Goal: Information Seeking & Learning: Learn about a topic

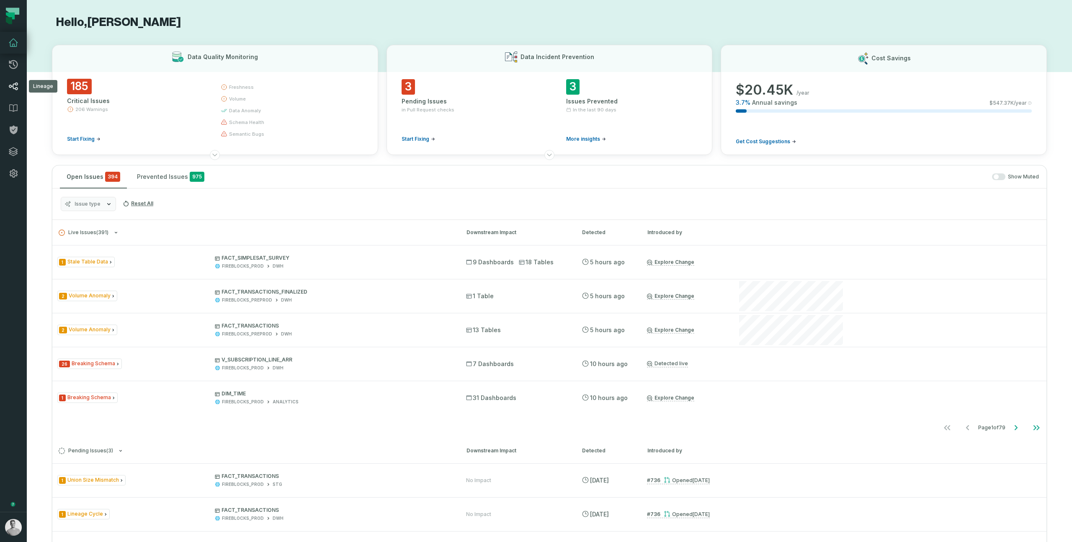
click at [14, 83] on icon at bounding box center [13, 86] width 10 height 10
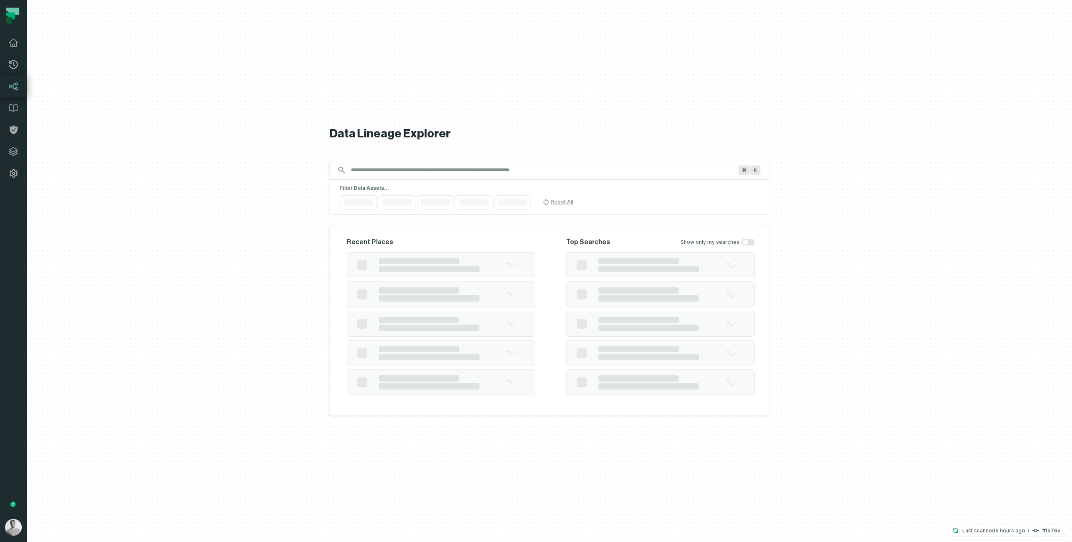
click at [367, 171] on input "Discovery Provider cmdk menu" at bounding box center [542, 169] width 392 height 13
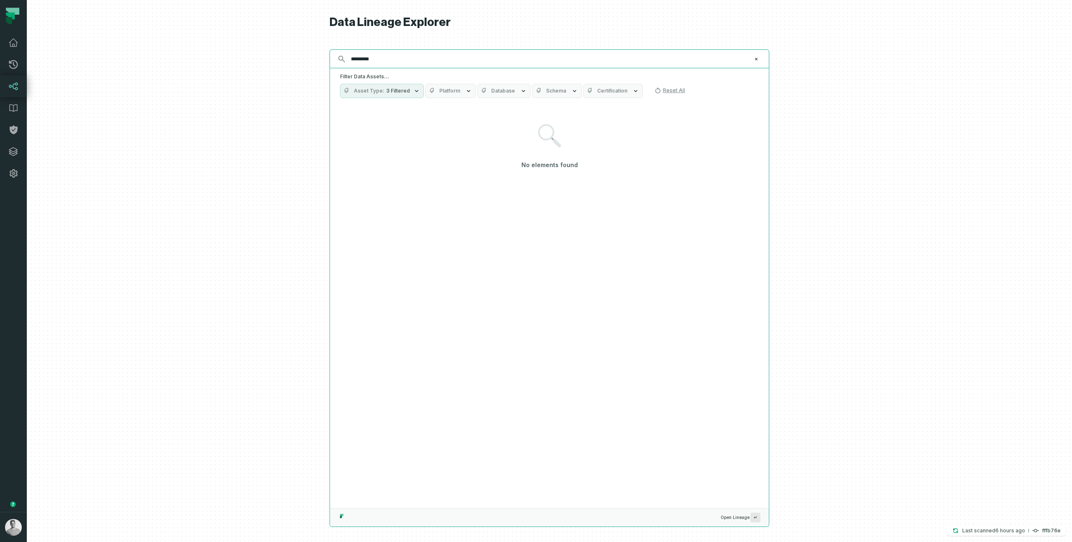
click at [465, 63] on input "*********" at bounding box center [548, 58] width 405 height 13
paste input "text"
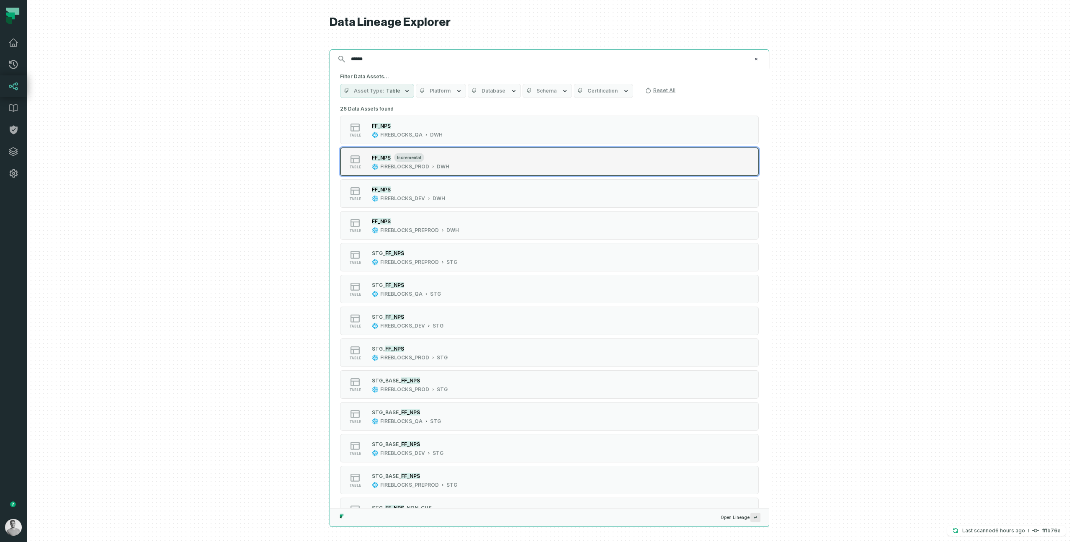
type input "******"
click at [439, 165] on div "DWH" at bounding box center [443, 166] width 13 height 7
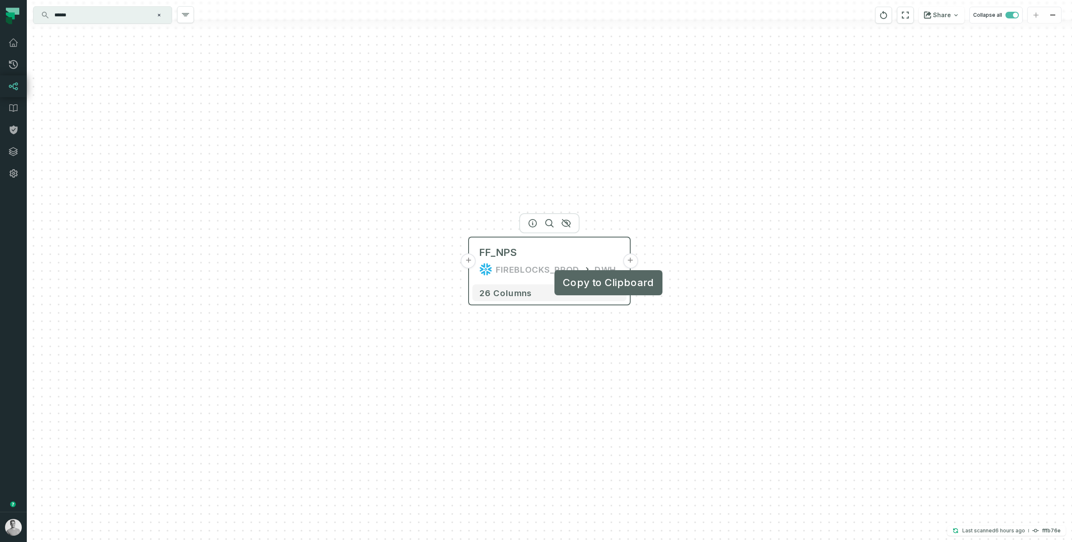
click at [630, 263] on button "+" at bounding box center [630, 260] width 15 height 15
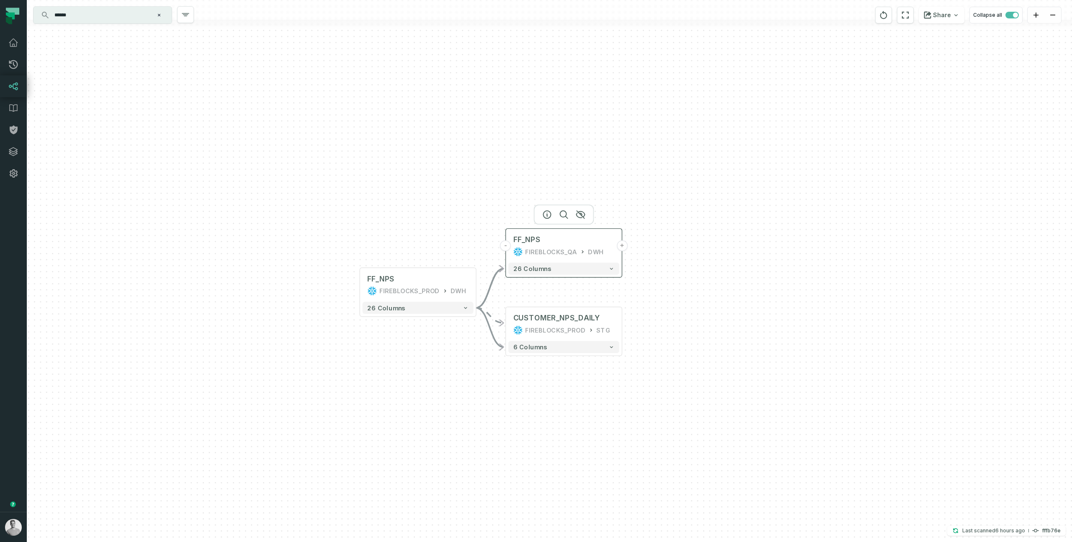
click at [621, 243] on button "+" at bounding box center [622, 245] width 11 height 11
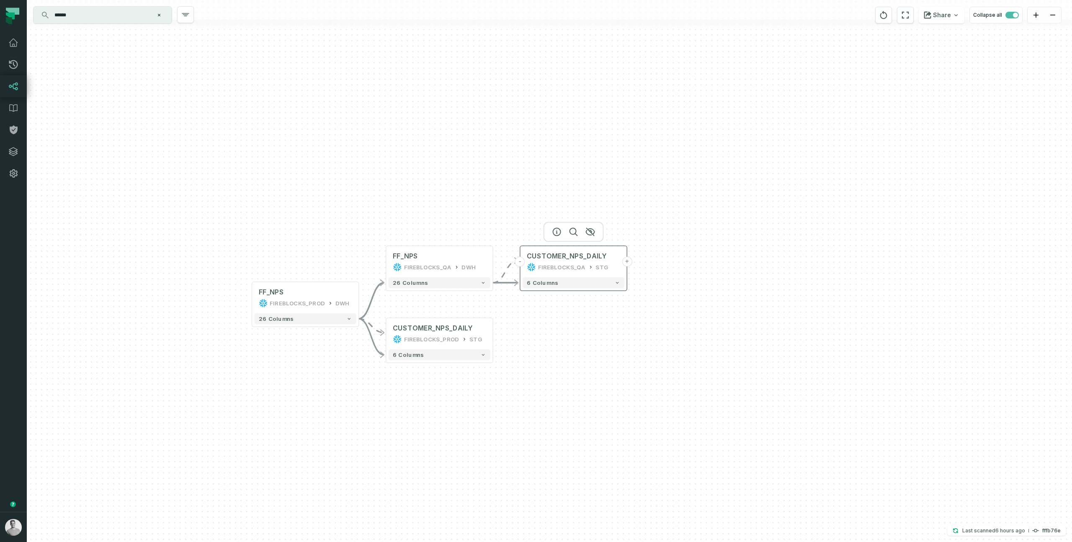
click at [627, 263] on button "+" at bounding box center [627, 262] width 10 height 10
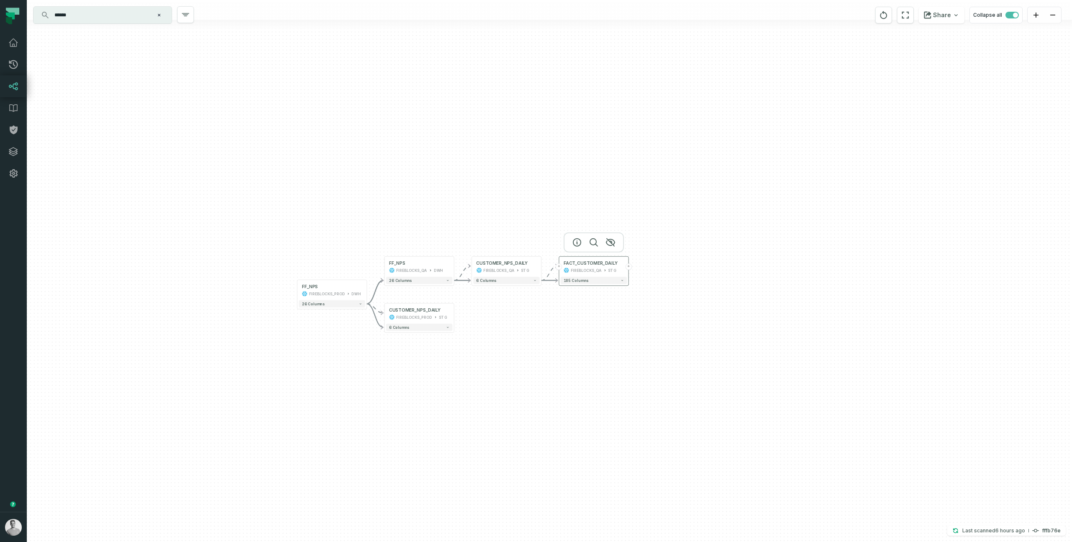
click at [627, 267] on button "+" at bounding box center [628, 266] width 6 height 6
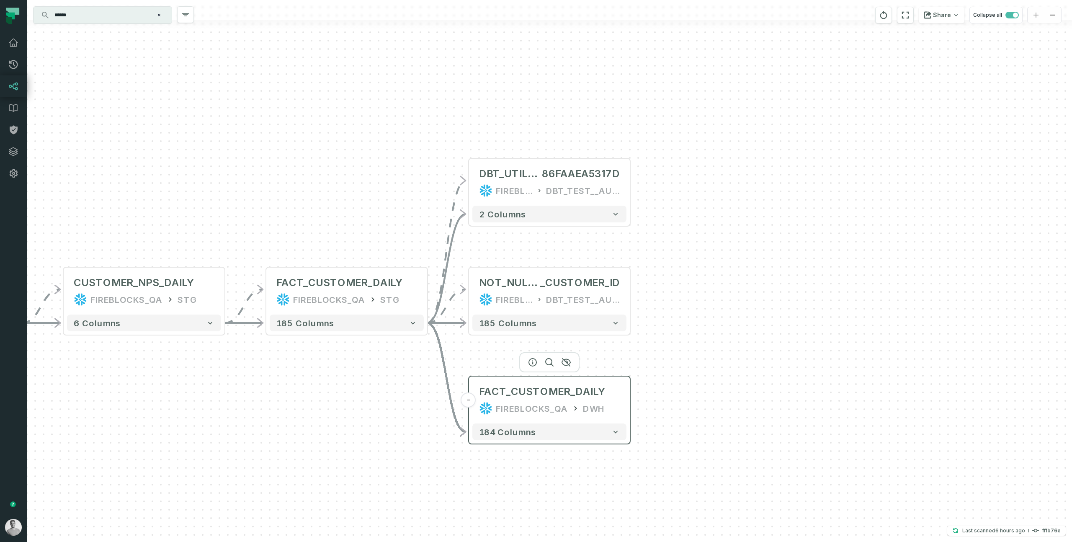
click at [600, 410] on div "FIREBLOCKS_QA DWH" at bounding box center [549, 408] width 141 height 13
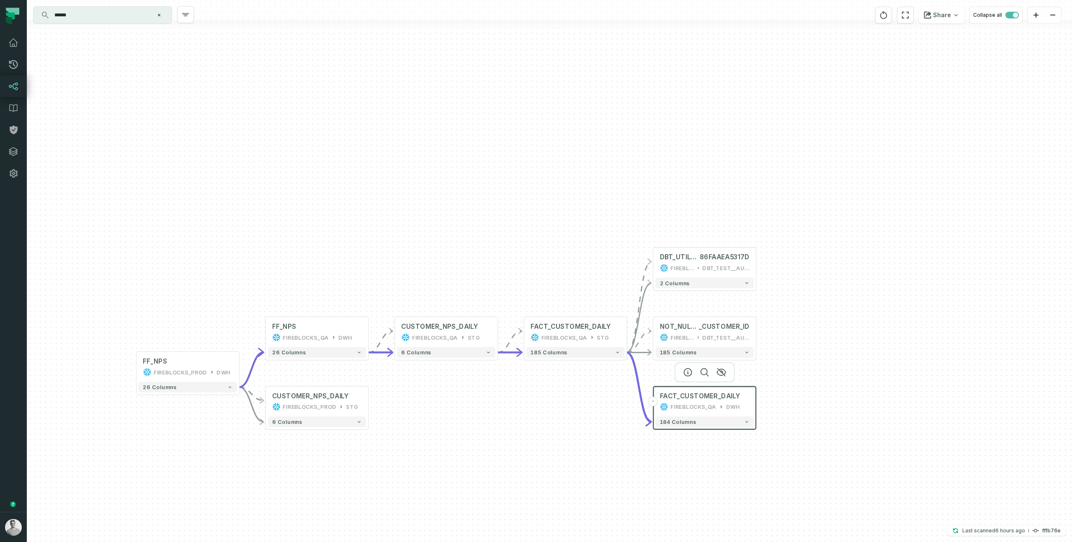
drag, startPoint x: 535, startPoint y: 454, endPoint x: 658, endPoint y: 450, distance: 123.2
click at [658, 450] on div "- DBT_UTILS_UNIQUE_COMBINATION_O_DDF86D4F33E7197C1BE3 86FAAEA5317D FIREBLOCKS_Q…" at bounding box center [550, 271] width 1046 height 542
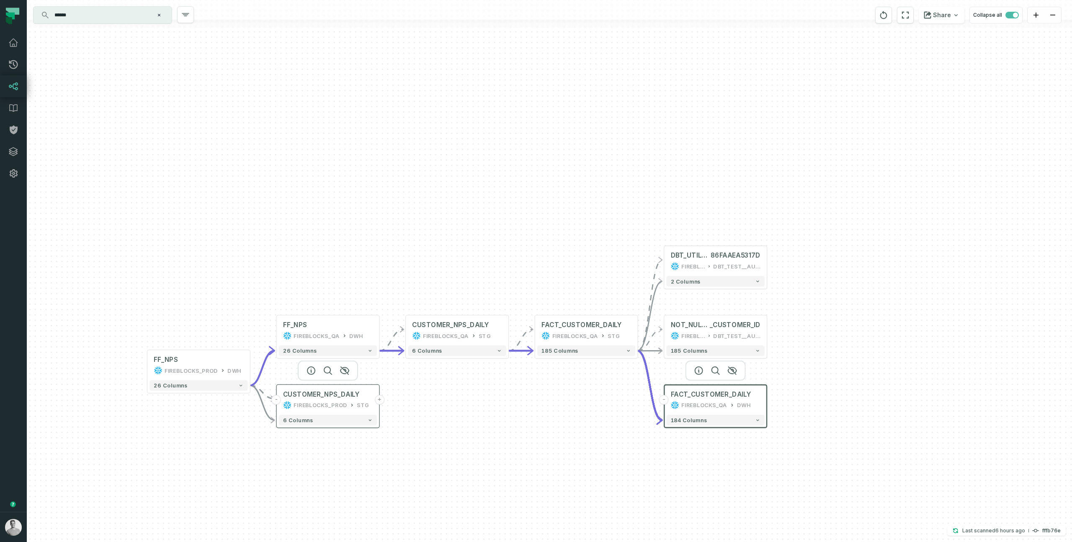
click at [379, 403] on button "+" at bounding box center [380, 400] width 10 height 10
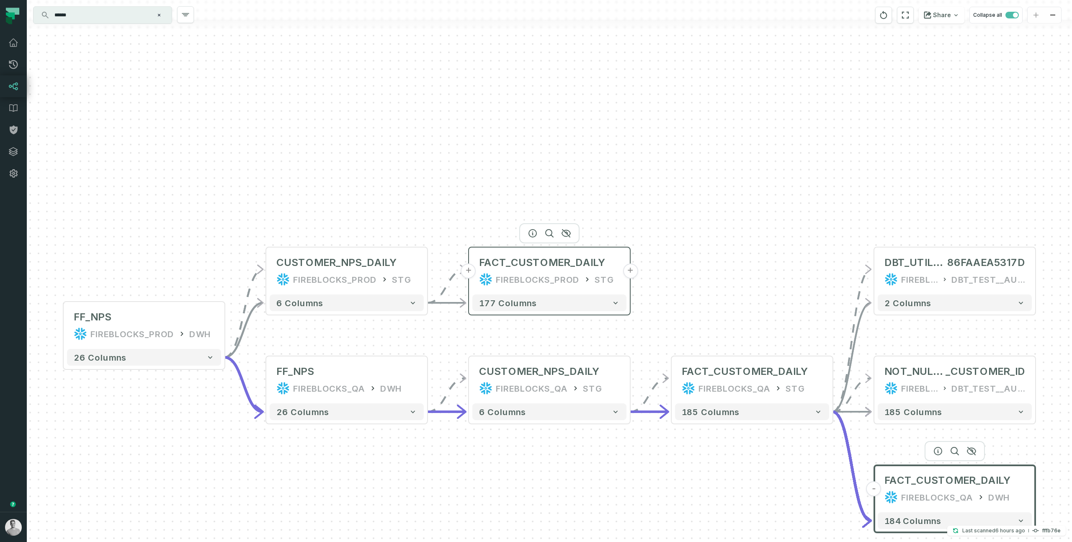
click at [634, 272] on button "+" at bounding box center [630, 270] width 15 height 15
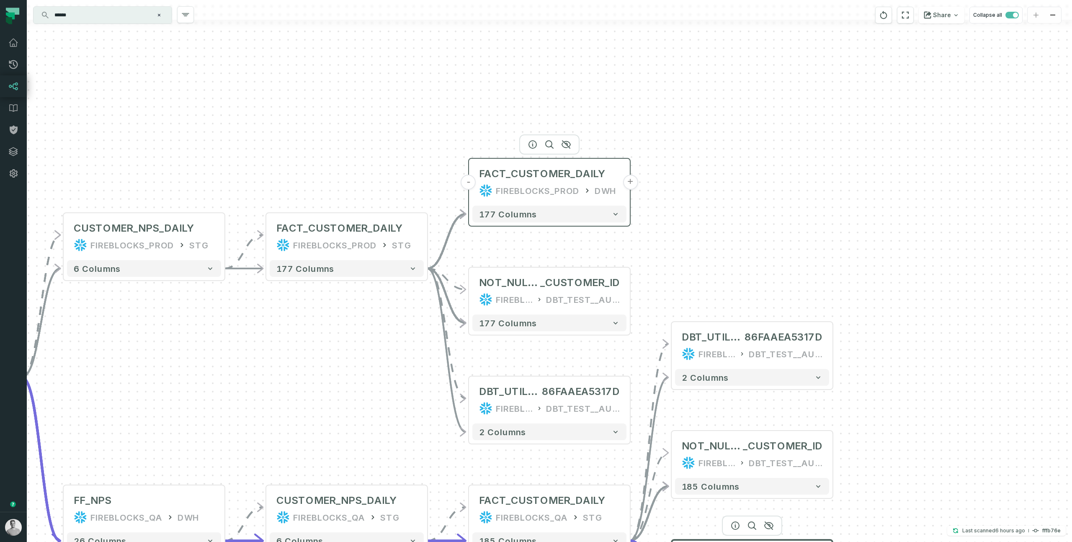
click at [630, 186] on button "+" at bounding box center [630, 182] width 15 height 15
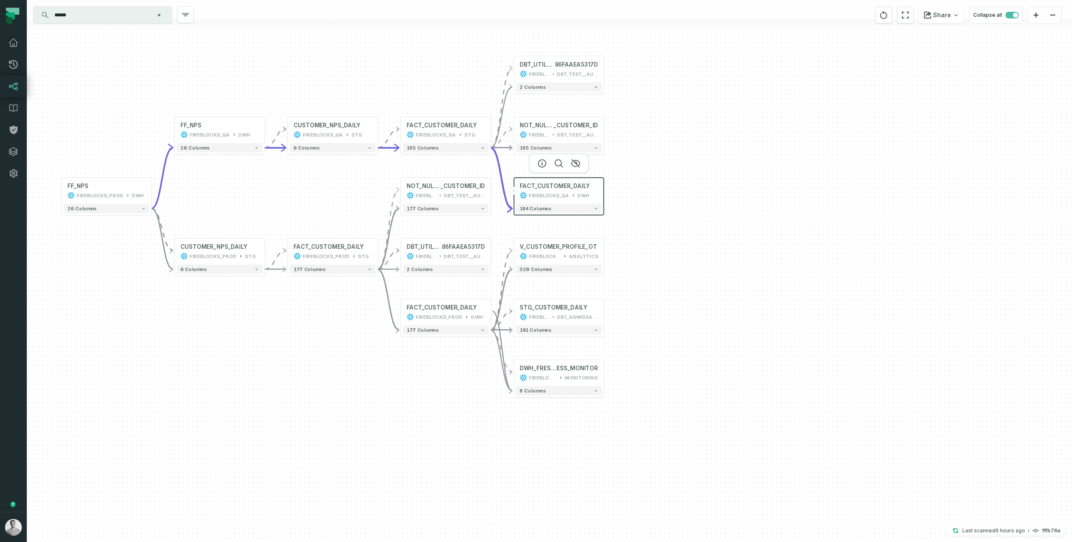
drag, startPoint x: 646, startPoint y: 139, endPoint x: 616, endPoint y: 215, distance: 81.4
click at [616, 215] on div "+ V_CUSTOMER_PROFILE_OT FIREBLOCKS_PROD ANALYTICS + 329 columns + STG_CUSTOMER_…" at bounding box center [550, 271] width 1046 height 542
click at [580, 198] on div "DWH" at bounding box center [579, 199] width 12 height 8
click at [456, 229] on icon "button" at bounding box center [458, 227] width 10 height 10
click at [571, 47] on icon "button" at bounding box center [571, 45] width 10 height 10
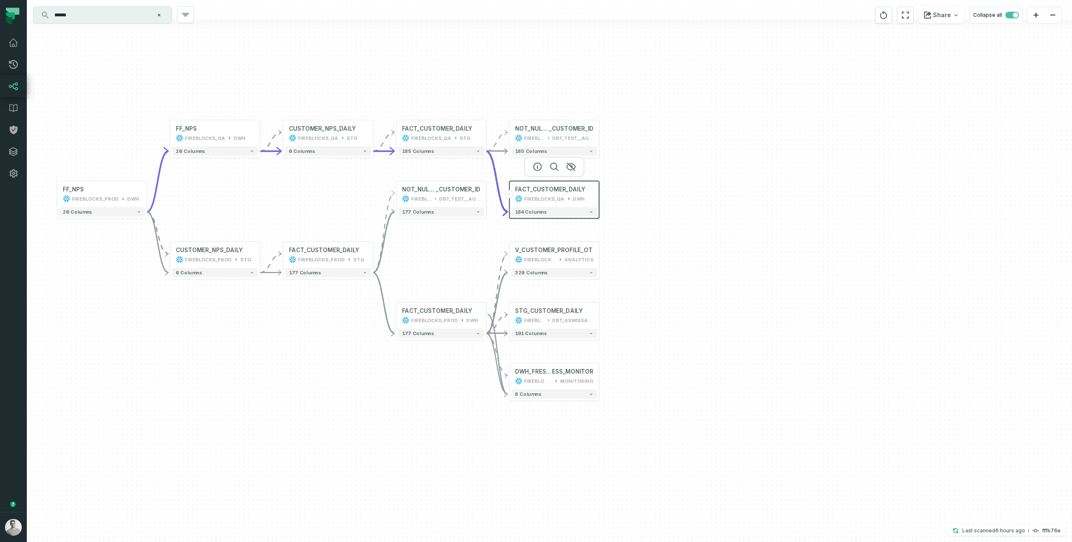
click at [636, 183] on div "+ V_CUSTOMER_PROFILE_OT FIREBLOCKS_PROD ANALYTICS + 329 columns + STG_CUSTOMER_…" at bounding box center [550, 271] width 1046 height 542
click at [584, 202] on div "FACT_CUSTOMER_DAILY FIREBLOCKS_QA DWH" at bounding box center [554, 194] width 86 height 23
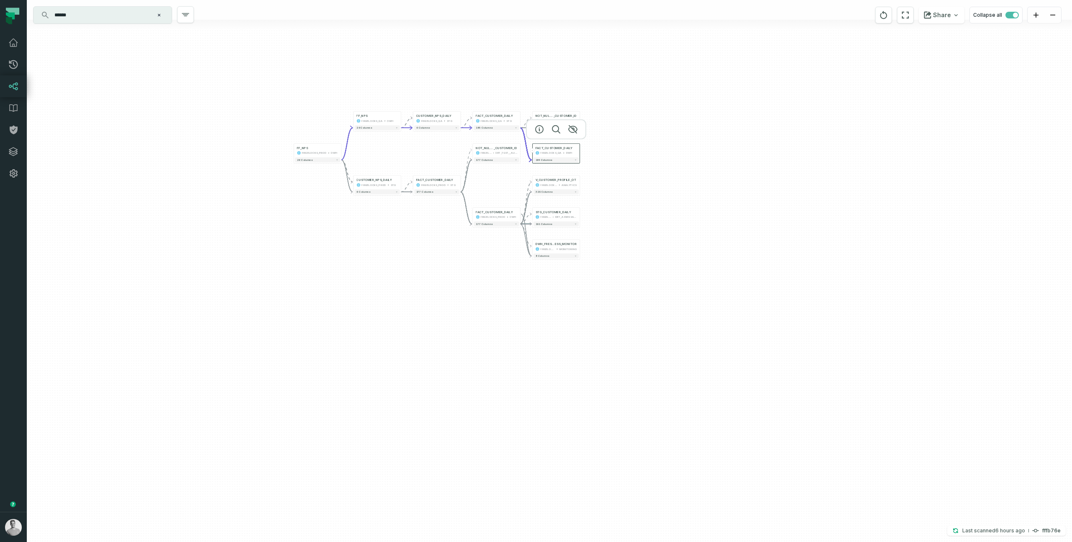
click at [62, 7] on div "****** ⌘ K" at bounding box center [103, 15] width 138 height 17
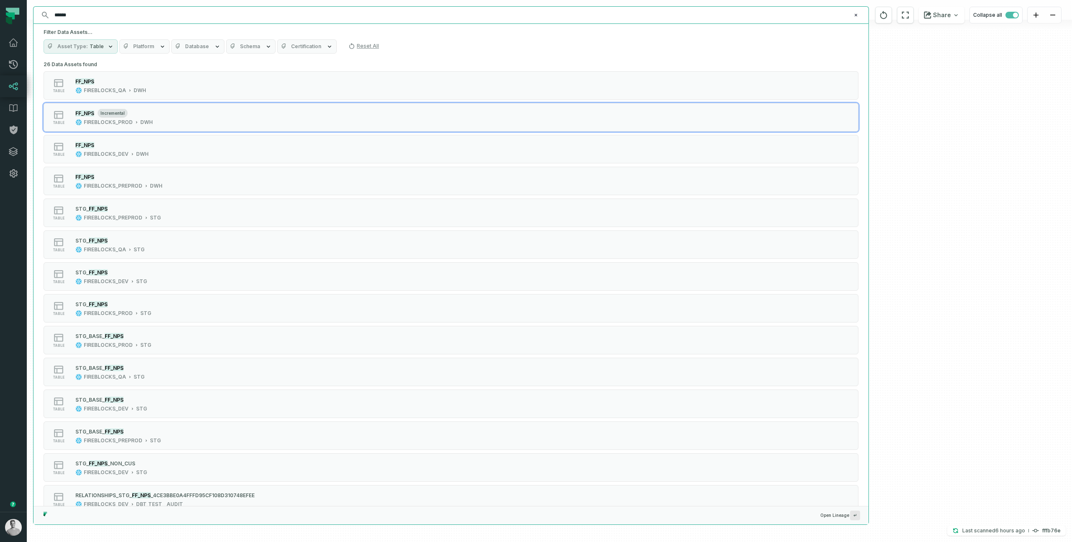
click at [62, 13] on input "******" at bounding box center [450, 14] width 802 height 13
paste input "**********"
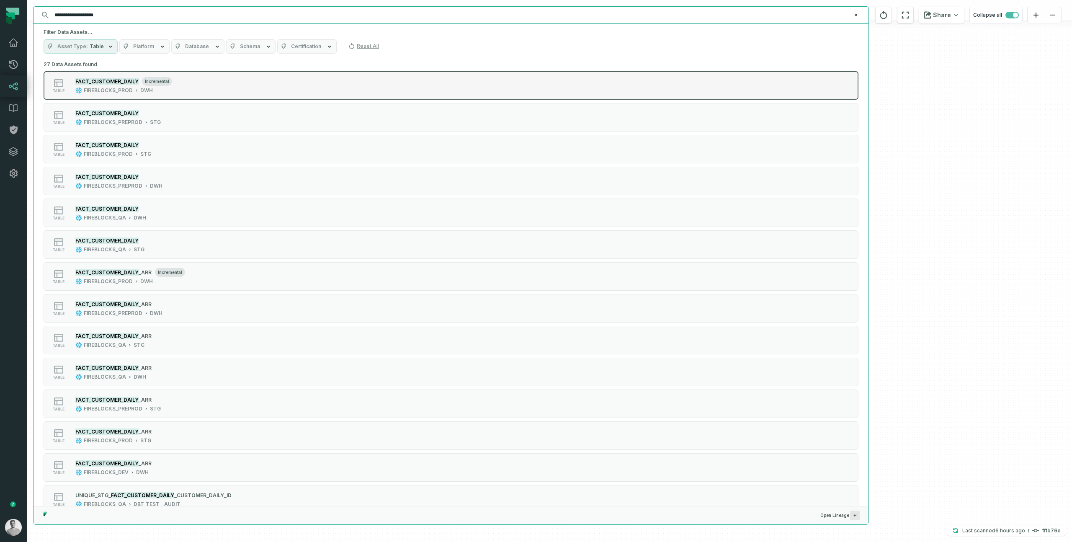
type input "**********"
click at [185, 82] on div "table FACT_CUSTOMER_DAILY incremental FIREBLOCKS_PROD DWH" at bounding box center [149, 85] width 209 height 17
click at [116, 84] on mark "FACT_CUSTOMER_DAILY" at bounding box center [106, 81] width 63 height 6
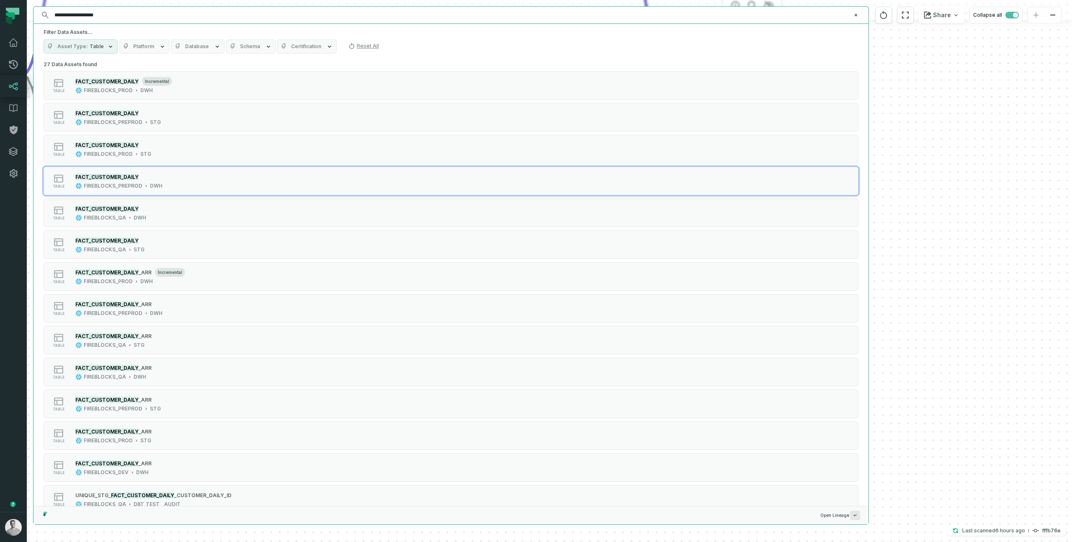
click at [924, 186] on div "+ V_CUSTOMER_PROFILE_OT FIREBLOCKS_PROD ANALYTICS + 329 columns + STG_CUSTOMER_…" at bounding box center [550, 271] width 1046 height 542
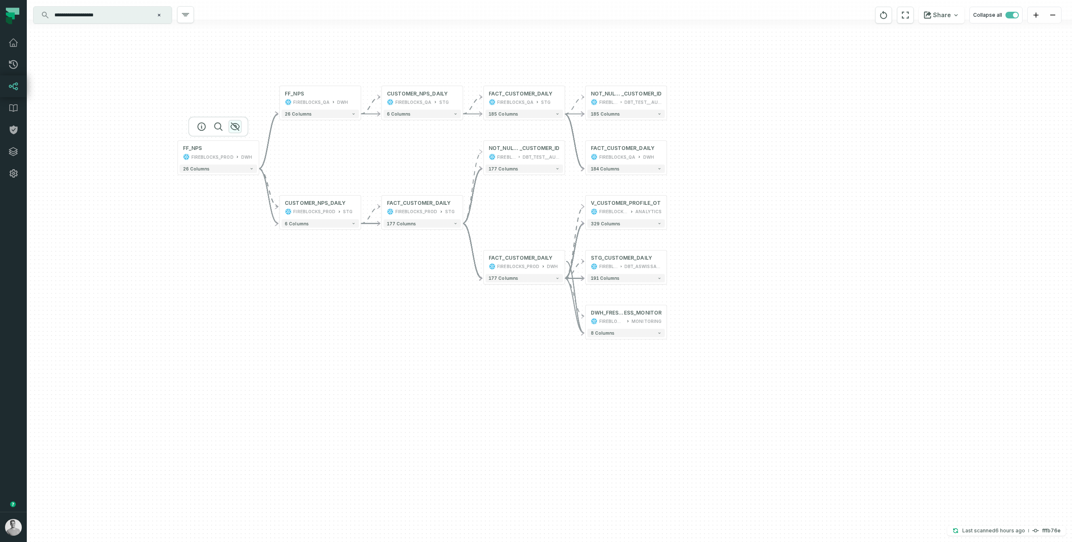
click at [235, 128] on icon "button" at bounding box center [235, 126] width 10 height 10
drag, startPoint x: 247, startPoint y: 121, endPoint x: 237, endPoint y: 75, distance: 47.1
click at [244, 118] on div "+ V_CUSTOMER_PROFILE_OT FIREBLOCKS_PROD ANALYTICS + 329 columns + STG_CUSTOMER_…" at bounding box center [550, 271] width 1046 height 542
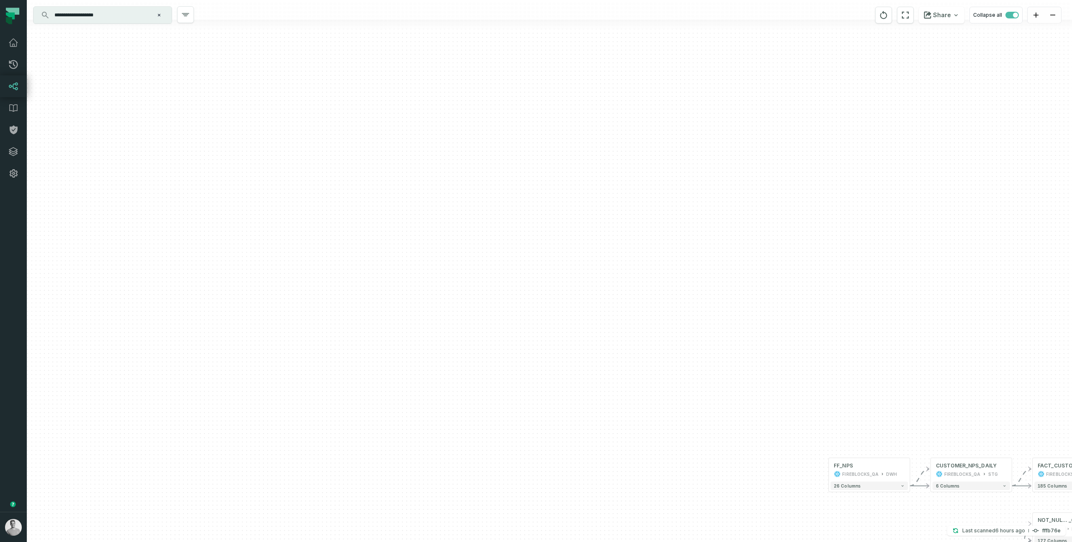
drag, startPoint x: 250, startPoint y: 78, endPoint x: 790, endPoint y: 449, distance: 654.8
click at [790, 449] on div "+ V_CUSTOMER_PROFILE_OT FIREBLOCKS_PROD ANALYTICS + 329 columns + STG_CUSTOMER_…" at bounding box center [550, 271] width 1046 height 542
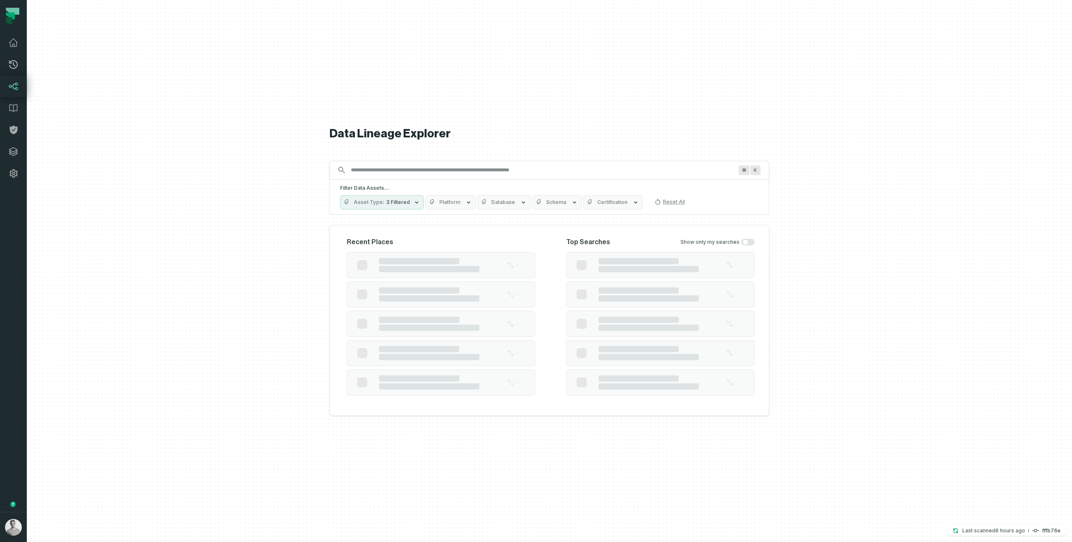
click at [400, 165] on input "Discovery Provider cmdk menu" at bounding box center [542, 169] width 392 height 13
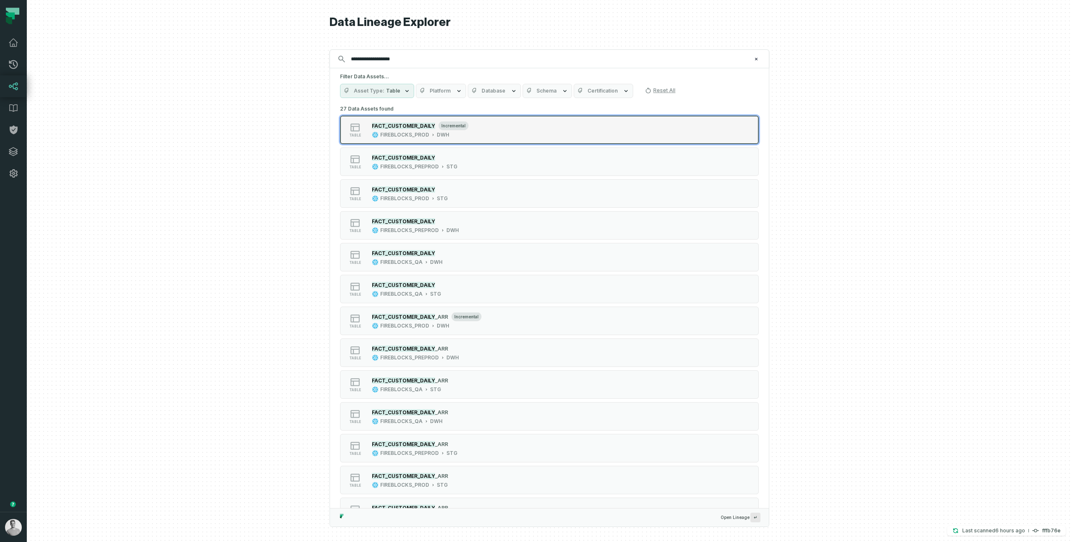
type input "**********"
click at [455, 138] on button "table FACT_CUSTOMER_DAILY incremental FIREBLOCKS_PROD DWH" at bounding box center [549, 130] width 419 height 28
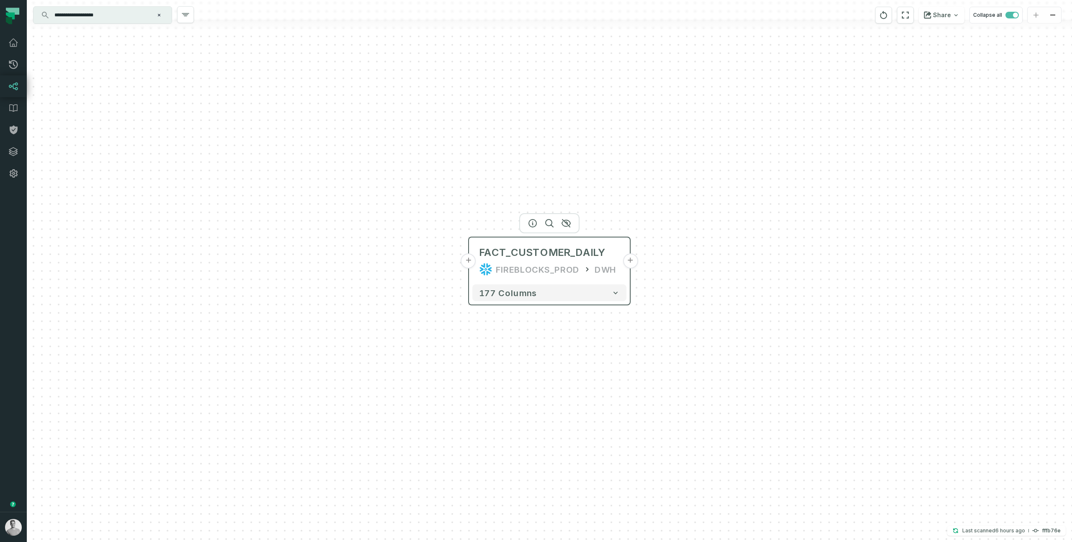
click at [470, 262] on button "+" at bounding box center [468, 260] width 15 height 15
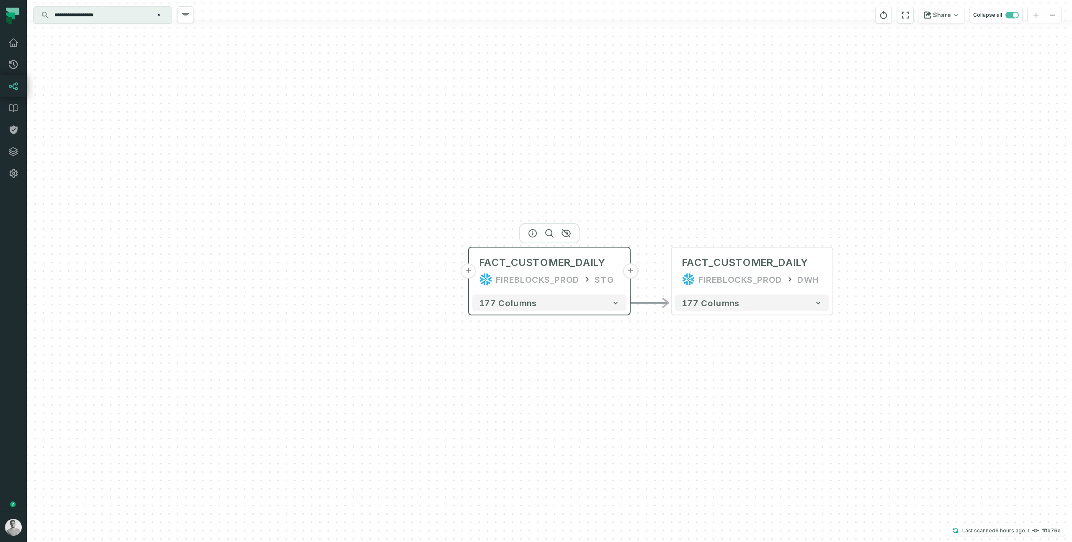
click at [469, 270] on button "+" at bounding box center [468, 270] width 15 height 15
click at [464, 267] on button "+" at bounding box center [468, 270] width 15 height 15
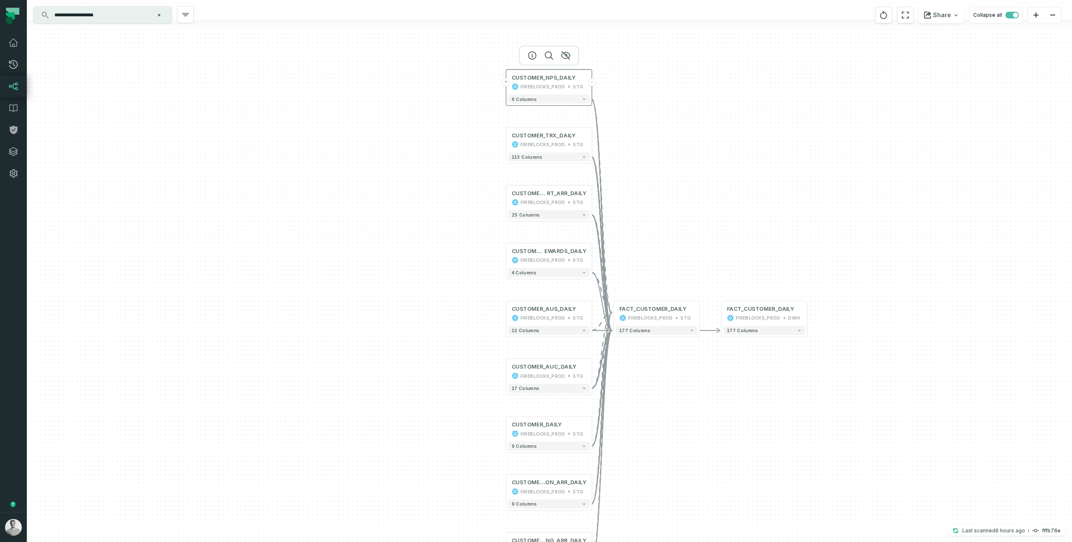
click at [536, 81] on div "CUSTOMER_NPS_DAILY FIREBLOCKS_PROD STG" at bounding box center [549, 82] width 82 height 21
click at [535, 59] on div at bounding box center [549, 55] width 60 height 20
click at [532, 56] on icon "button" at bounding box center [533, 56] width 8 height 8
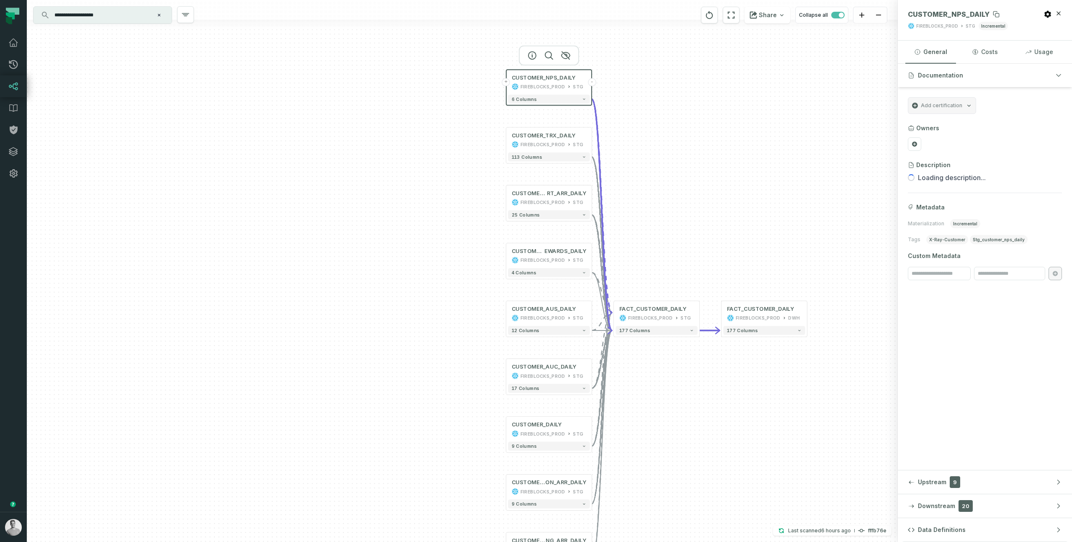
click at [972, 17] on span "CUSTOMER_NPS_DAILY" at bounding box center [949, 14] width 82 height 8
copy span "CUSTOMER_NPS_DAILY"
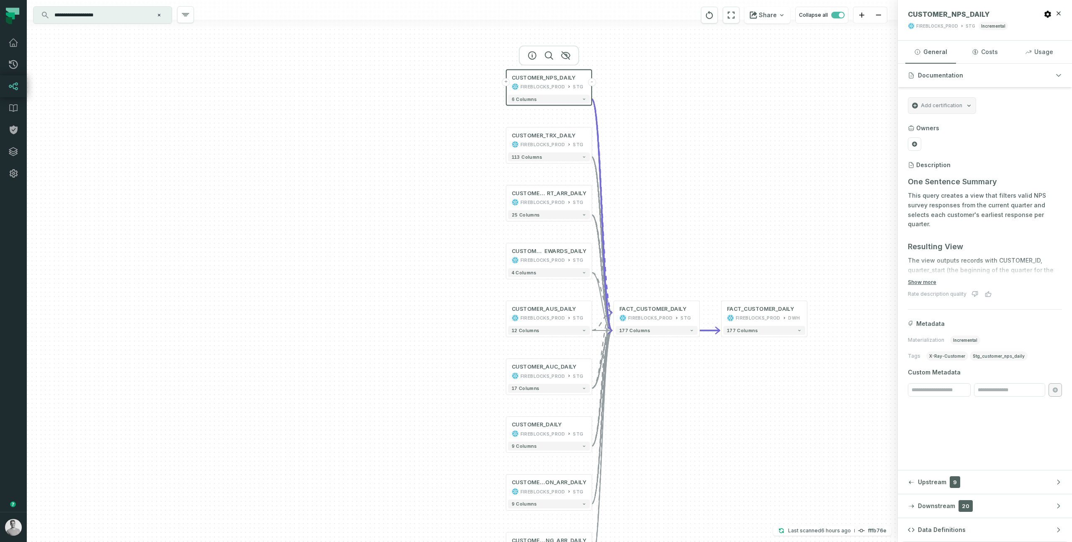
click at [100, 20] on input "**********" at bounding box center [101, 14] width 105 height 13
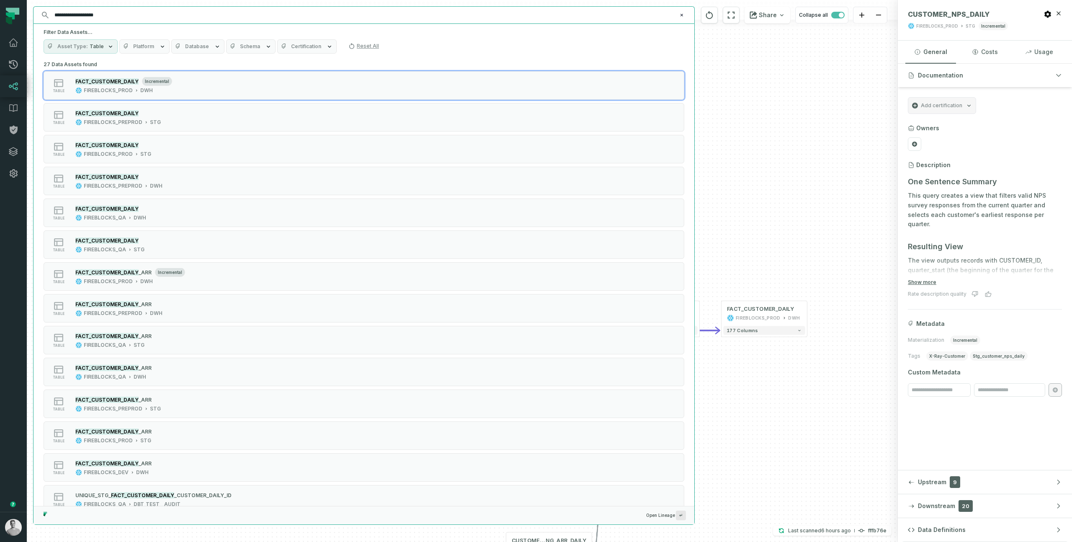
click at [100, 20] on input "**********" at bounding box center [362, 14] width 627 height 13
click at [155, 15] on input "**********" at bounding box center [362, 14] width 627 height 13
paste input "text"
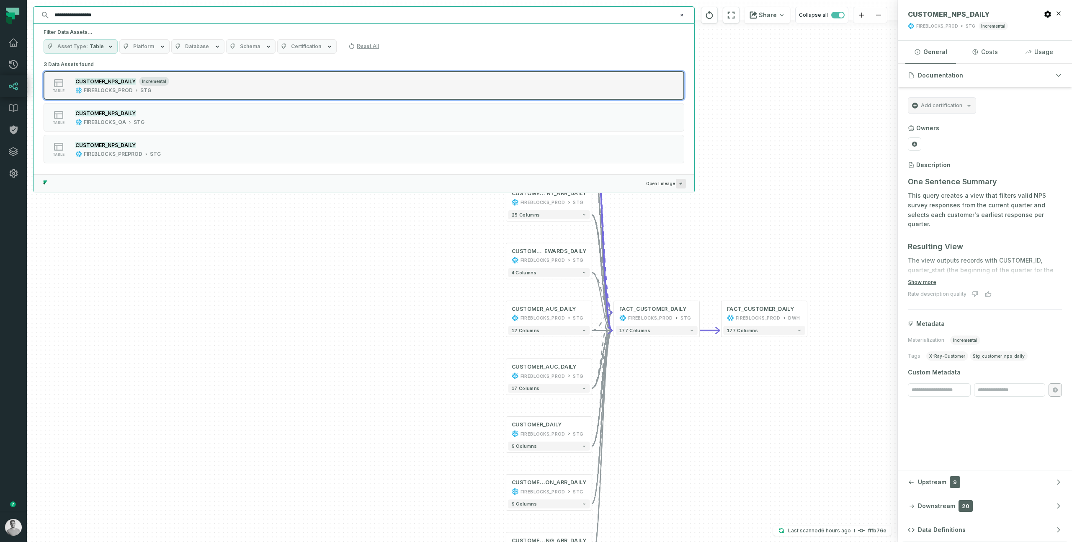
type input "**********"
click at [186, 79] on div "table CUSTOMER_NPS_DAILY incremental FIREBLOCKS_PROD STG" at bounding box center [149, 85] width 209 height 17
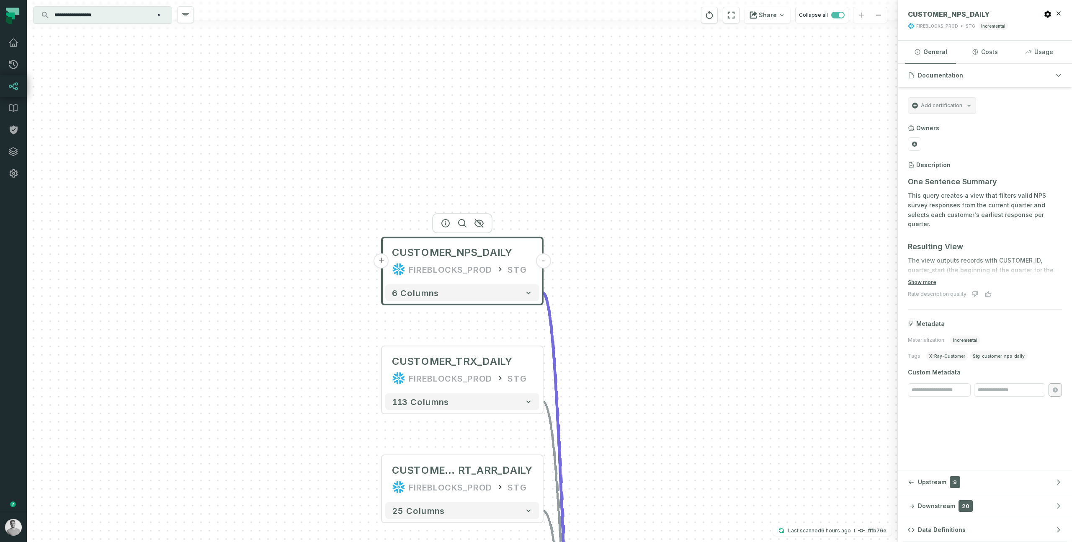
click at [378, 262] on button "+" at bounding box center [381, 260] width 15 height 15
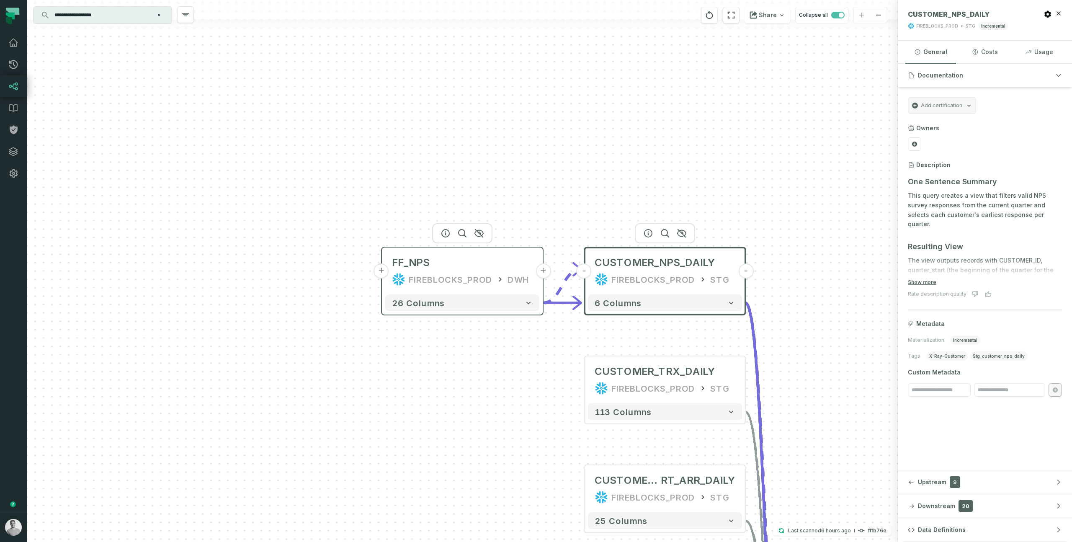
click at [383, 275] on button "+" at bounding box center [381, 270] width 15 height 15
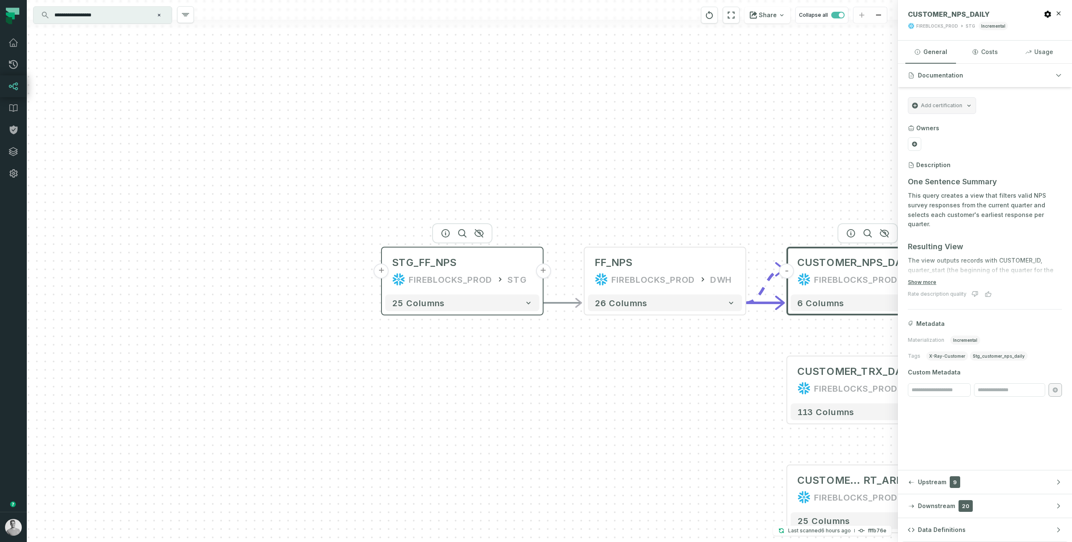
click at [384, 274] on button "+" at bounding box center [381, 270] width 15 height 15
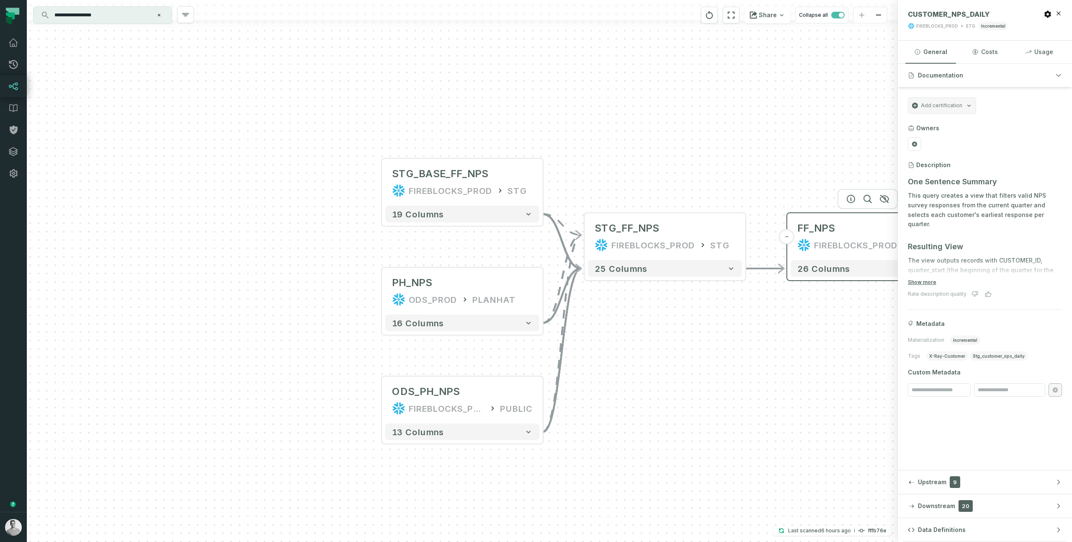
click at [818, 231] on div "FF_NPS" at bounding box center [817, 228] width 38 height 13
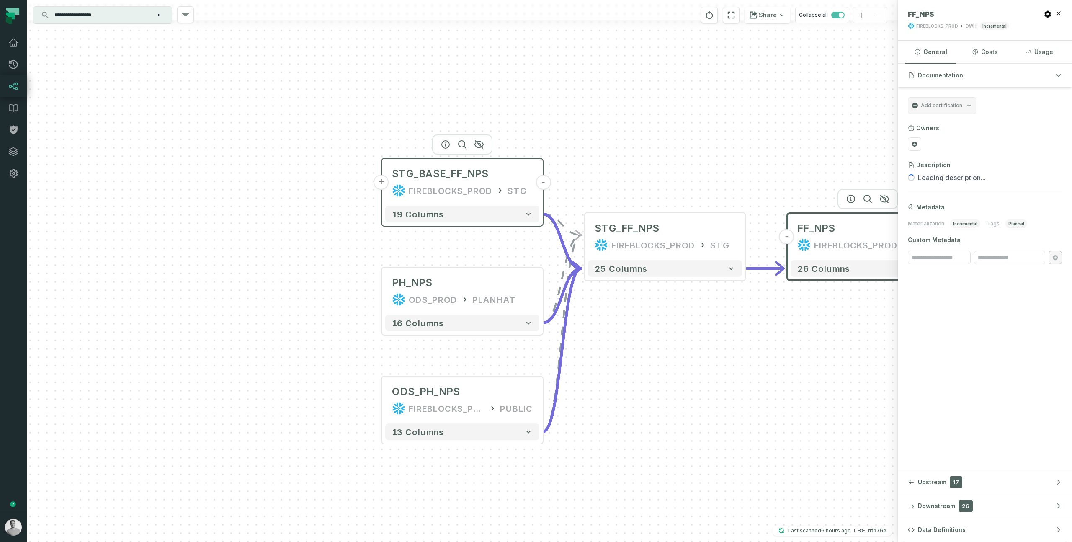
click at [497, 187] on icon at bounding box center [500, 190] width 8 height 8
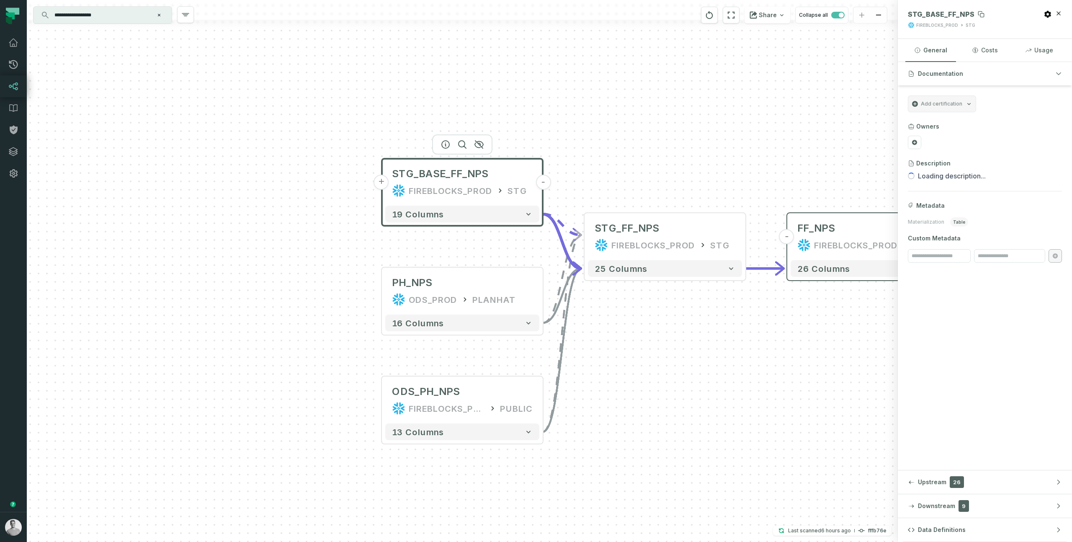
click at [927, 14] on span "STG_BASE_FF_NPS" at bounding box center [941, 14] width 67 height 8
click at [437, 285] on div "PH_NPS" at bounding box center [462, 282] width 141 height 13
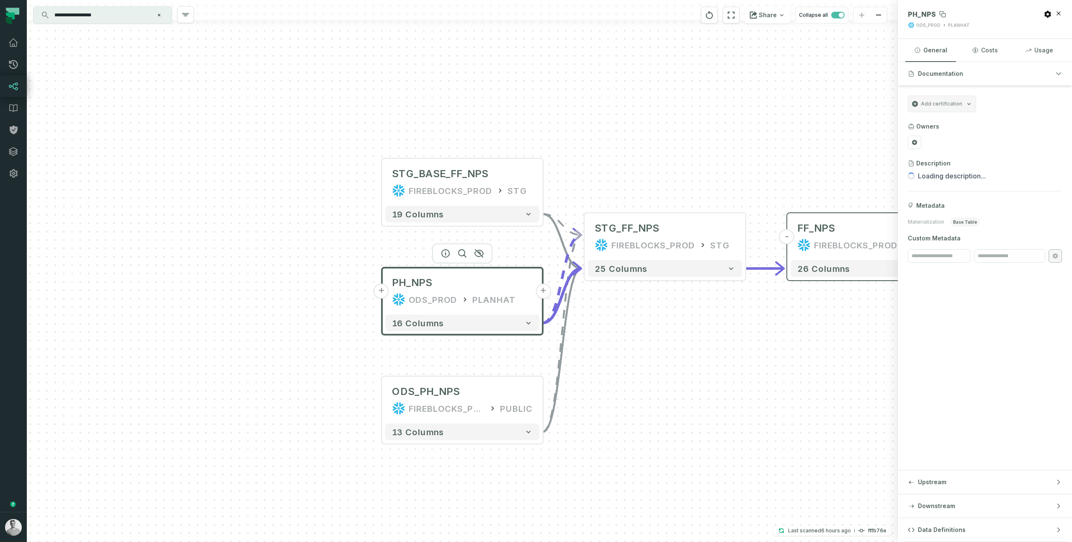
click at [918, 15] on span "PH_NPS" at bounding box center [922, 14] width 28 height 8
copy span "PH_NPS"
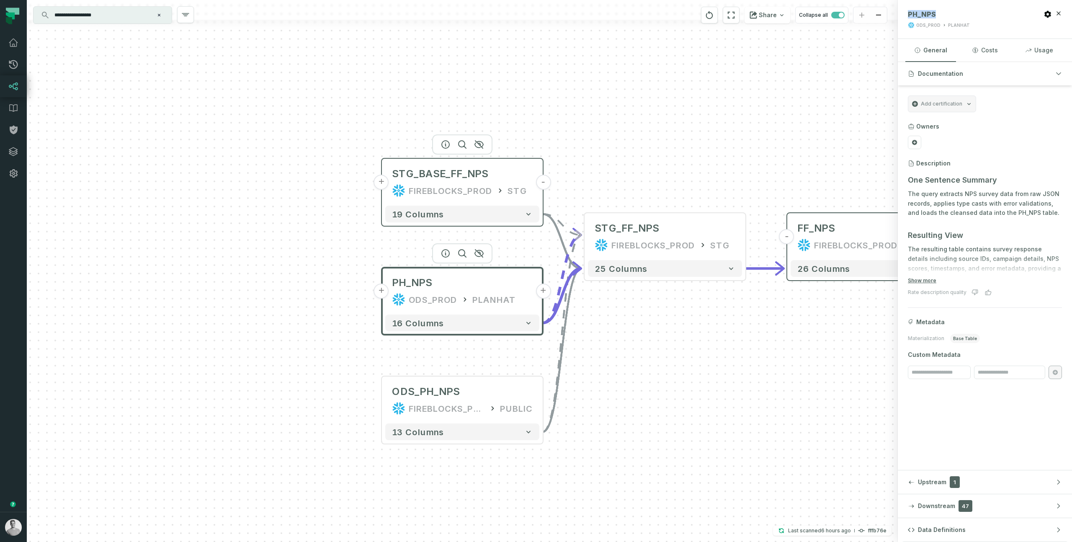
click at [493, 184] on div "FIREBLOCKS_PROD STG" at bounding box center [462, 190] width 141 height 13
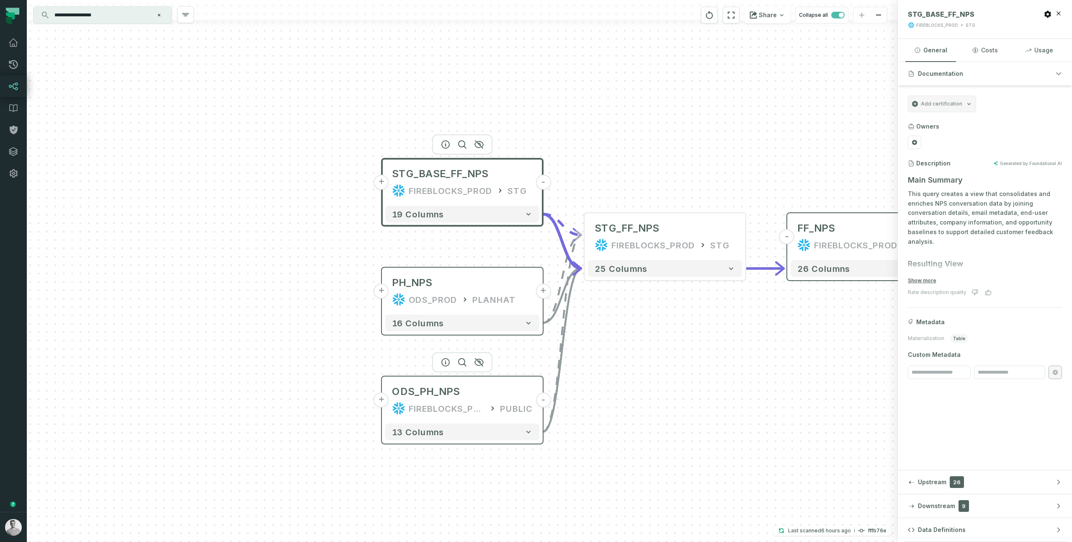
click at [418, 399] on div "ODS_PH_NPS FIREBLOCKS_PROD PUBLIC" at bounding box center [462, 400] width 154 height 40
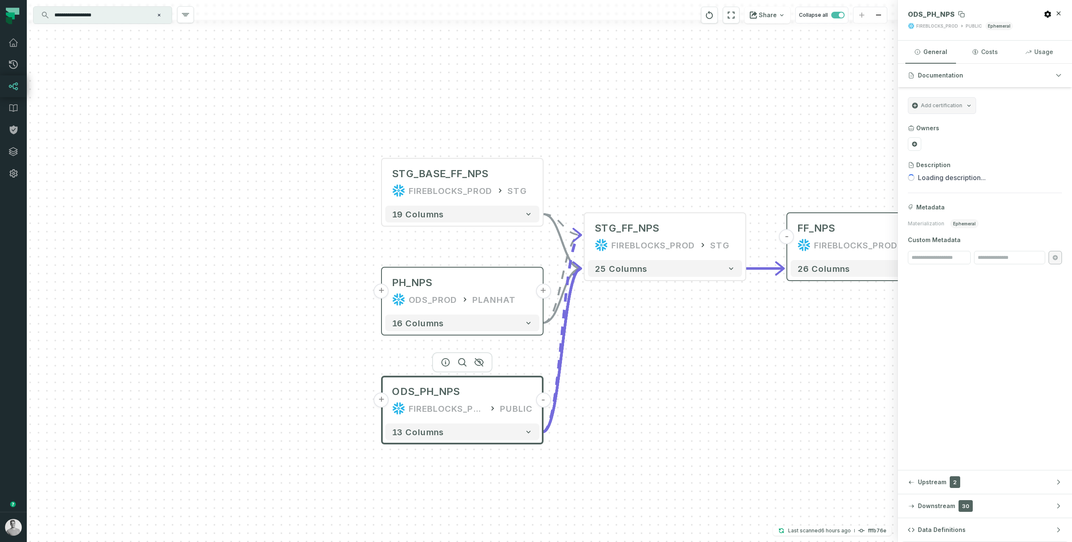
click at [936, 16] on span "ODS_PH_NPS" at bounding box center [931, 14] width 47 height 8
copy span "ODS_PH_NPS"
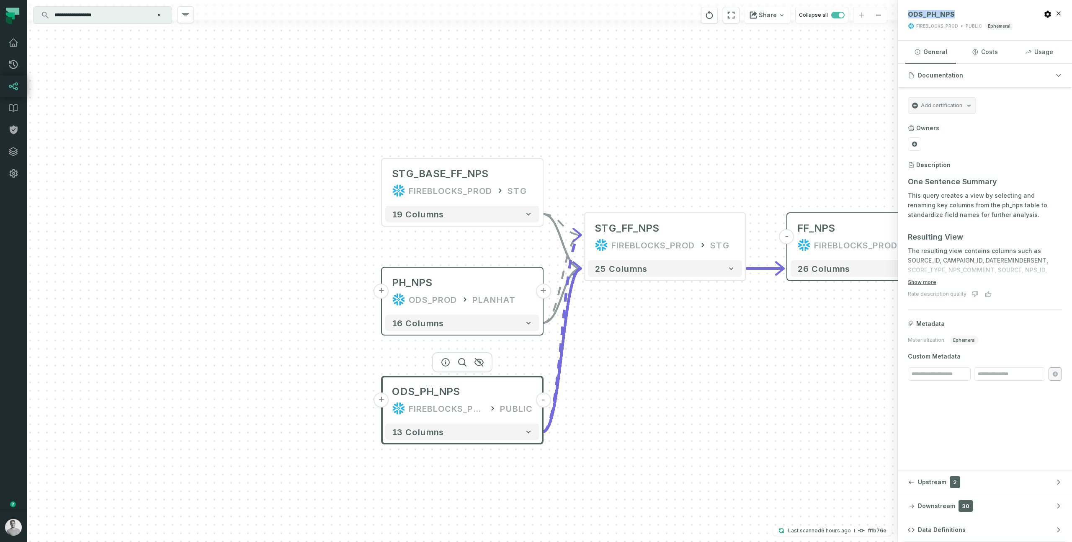
click at [381, 402] on button "+" at bounding box center [381, 399] width 15 height 15
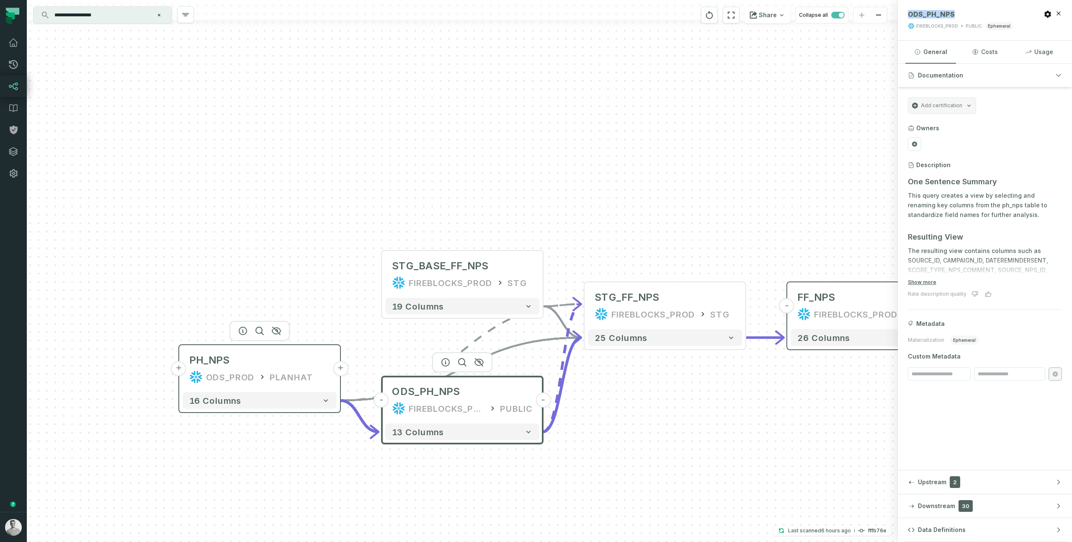
click at [180, 371] on button "+" at bounding box center [178, 368] width 15 height 15
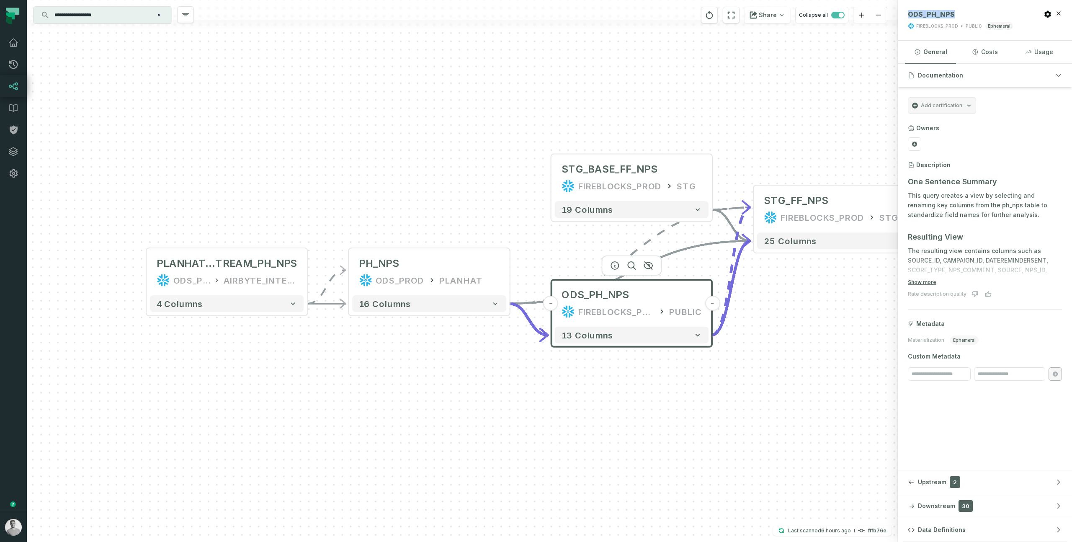
drag, startPoint x: 740, startPoint y: 194, endPoint x: 504, endPoint y: 195, distance: 235.8
click at [504, 195] on div "PLANHAT_RAW__S TREAM_PH_NPS ODS_PROD AIRBYTE_INTERNAL - 4 columns + STG_BASE_FF…" at bounding box center [462, 271] width 871 height 542
click at [553, 176] on button "+" at bounding box center [550, 177] width 15 height 15
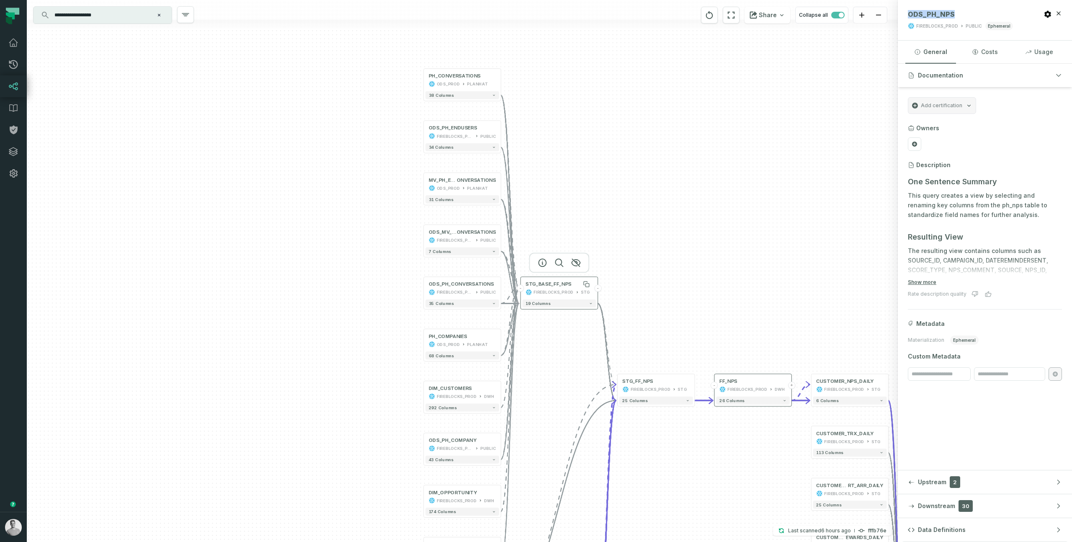
click at [552, 287] on div "STG_BASE_FF_NPS" at bounding box center [549, 284] width 46 height 6
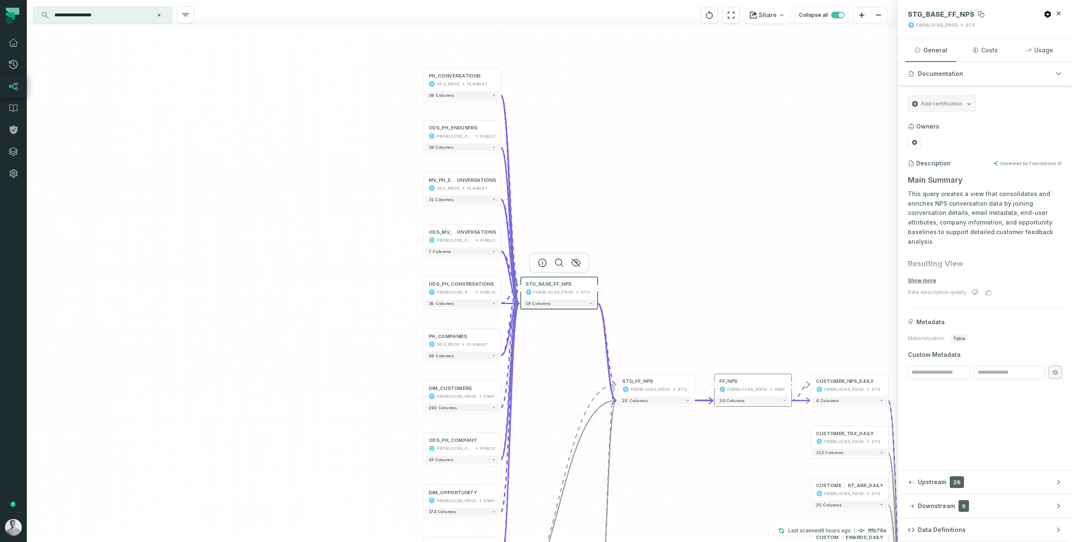
click at [951, 17] on span "STG_BASE_FF_NPS" at bounding box center [941, 14] width 67 height 8
copy span "STG_BASE_FF_NPS"
